Goal: Go to known website: Access a specific website the user already knows

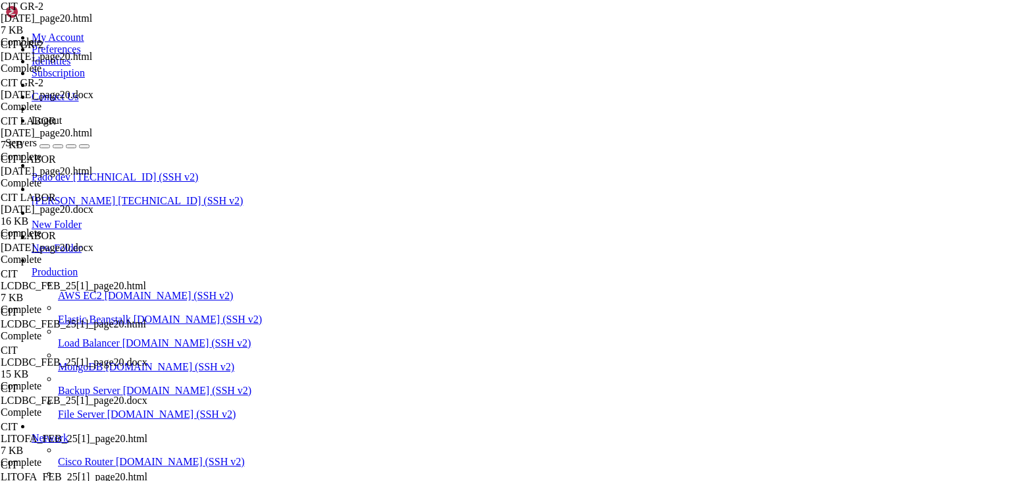
drag, startPoint x: 0, startPoint y: 0, endPoint x: 284, endPoint y: 12, distance: 284.7
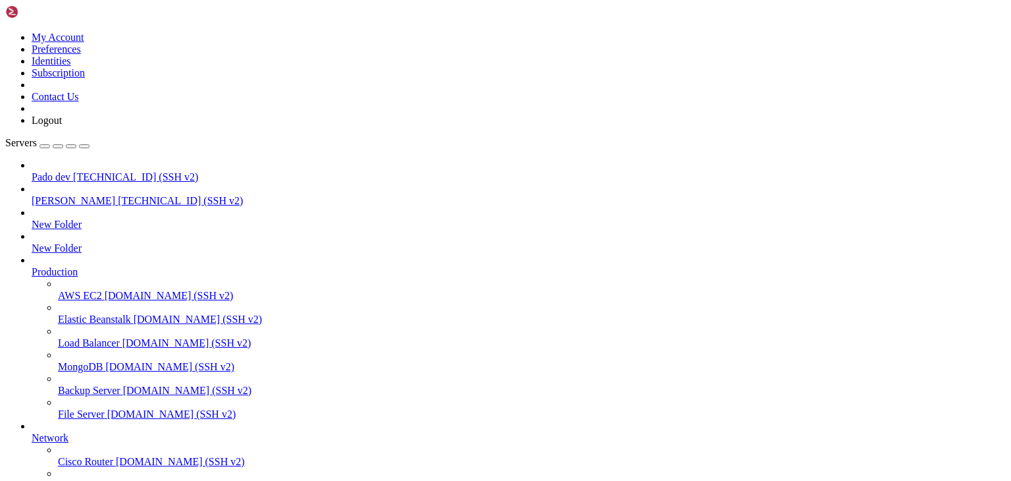
click at [70, 171] on span "Pado dev" at bounding box center [51, 176] width 39 height 11
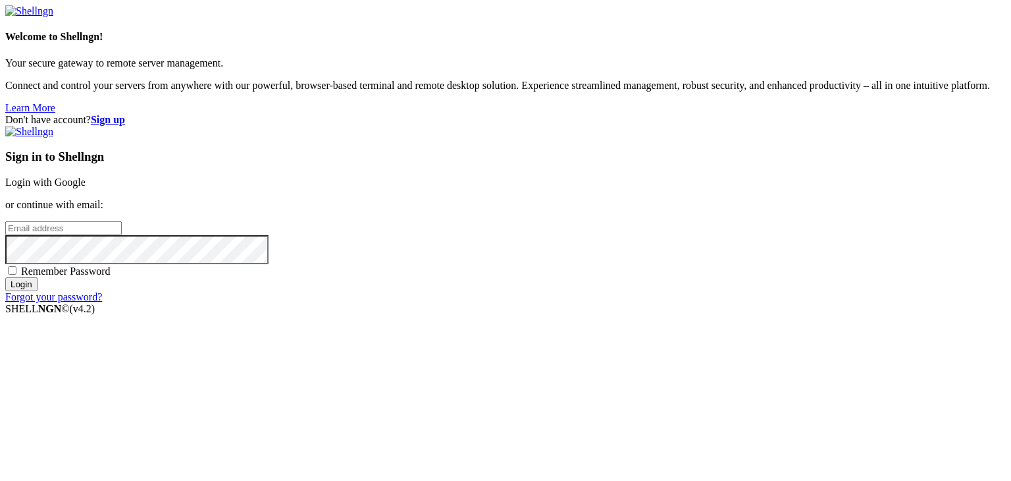
click at [86, 184] on link "Login with Google" at bounding box center [45, 181] width 80 height 11
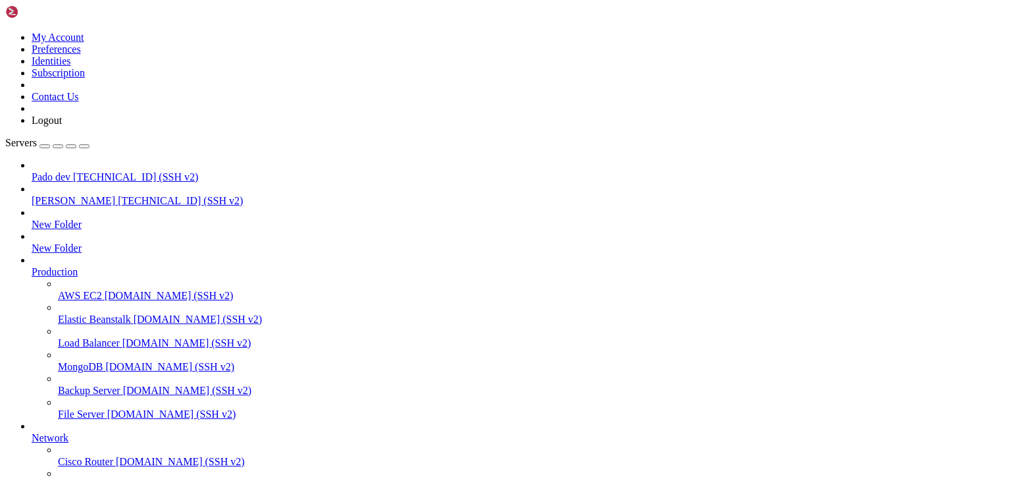
drag, startPoint x: 267, startPoint y: 994, endPoint x: 173, endPoint y: 1069, distance: 120.9
